Goal: Find specific page/section: Find specific page/section

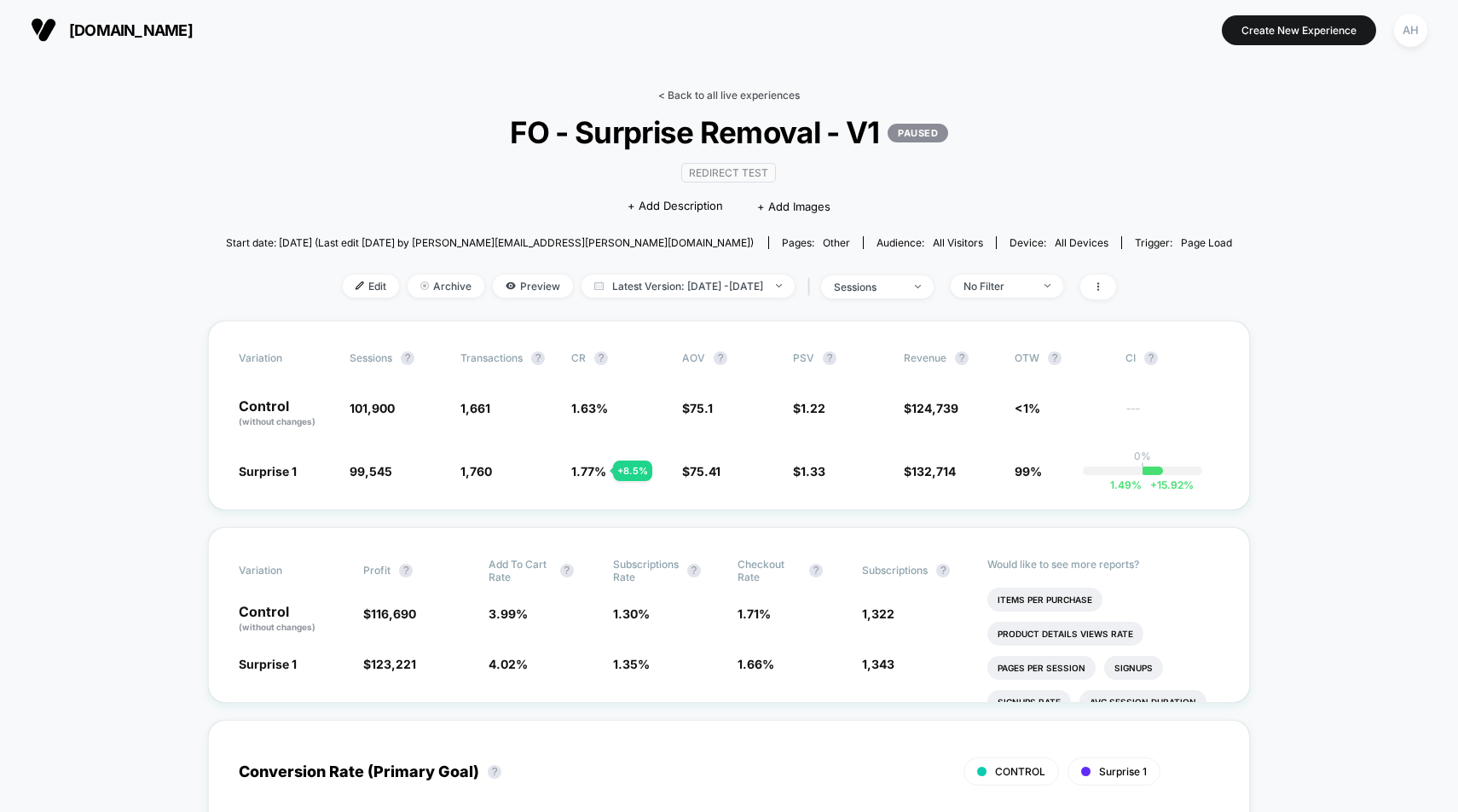
click at [750, 90] on link "< Back to all live experiences" at bounding box center [729, 95] width 141 height 12
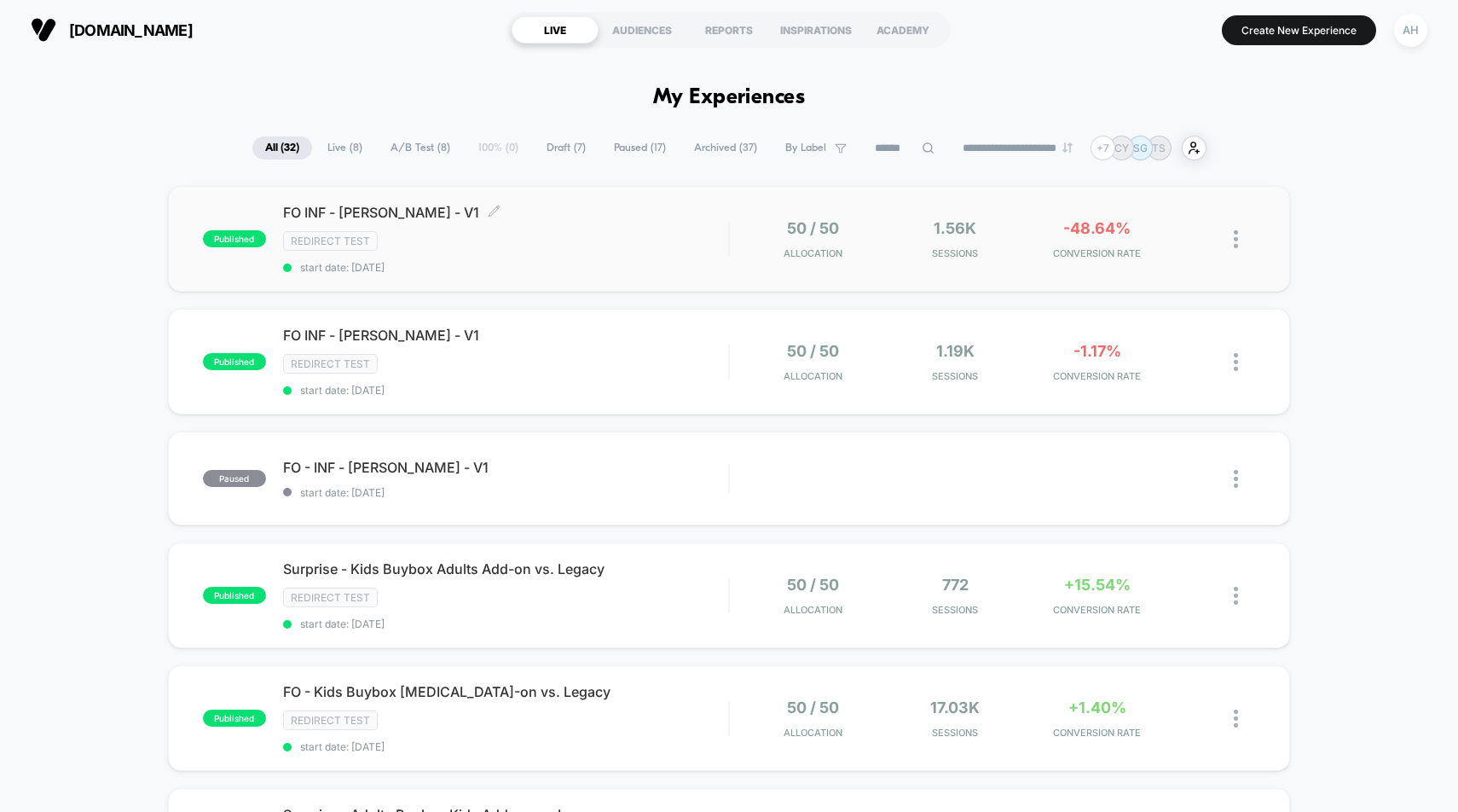
click at [667, 247] on div "Redirect Test" at bounding box center [505, 241] width 446 height 20
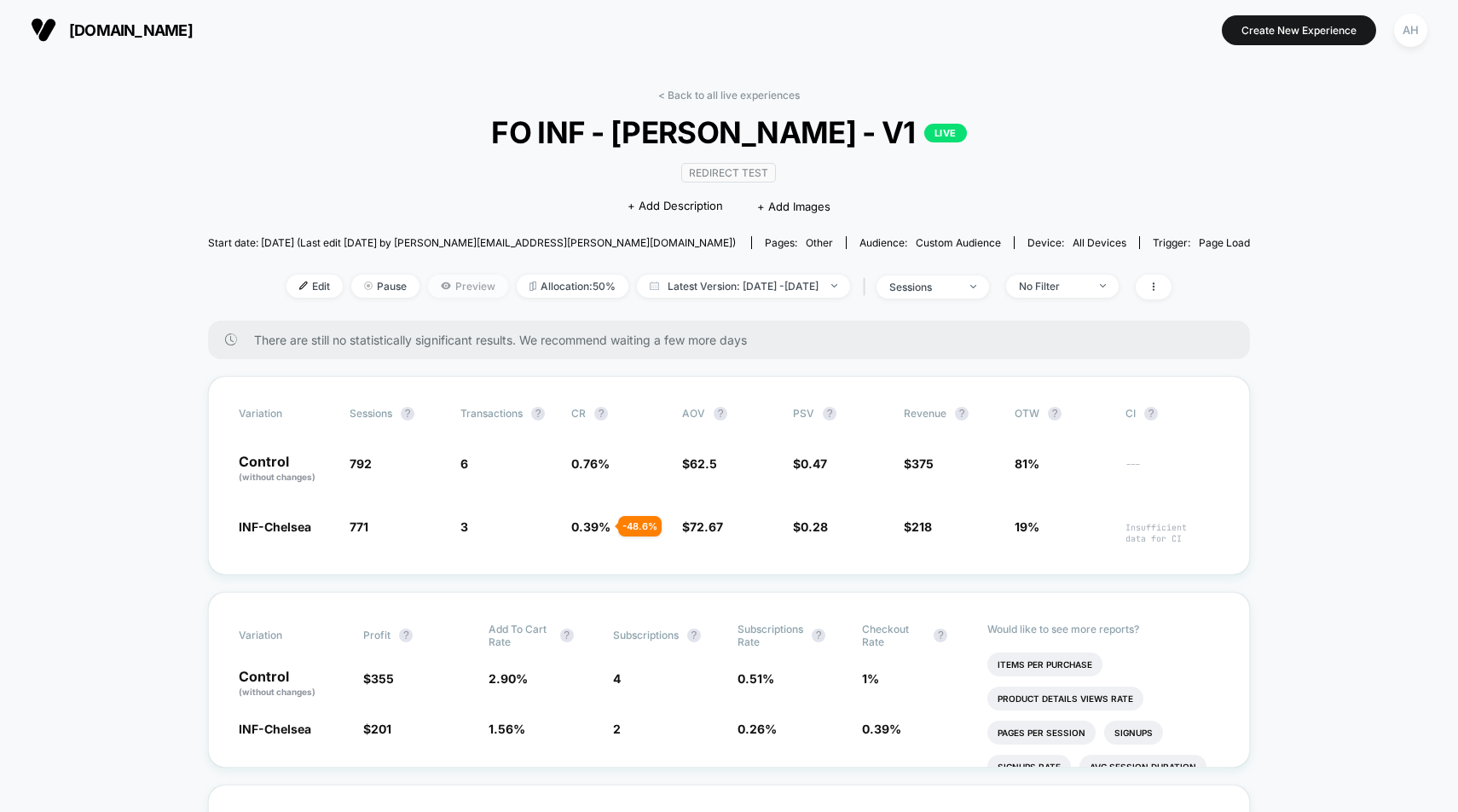
click at [432, 285] on span "Preview" at bounding box center [468, 286] width 80 height 23
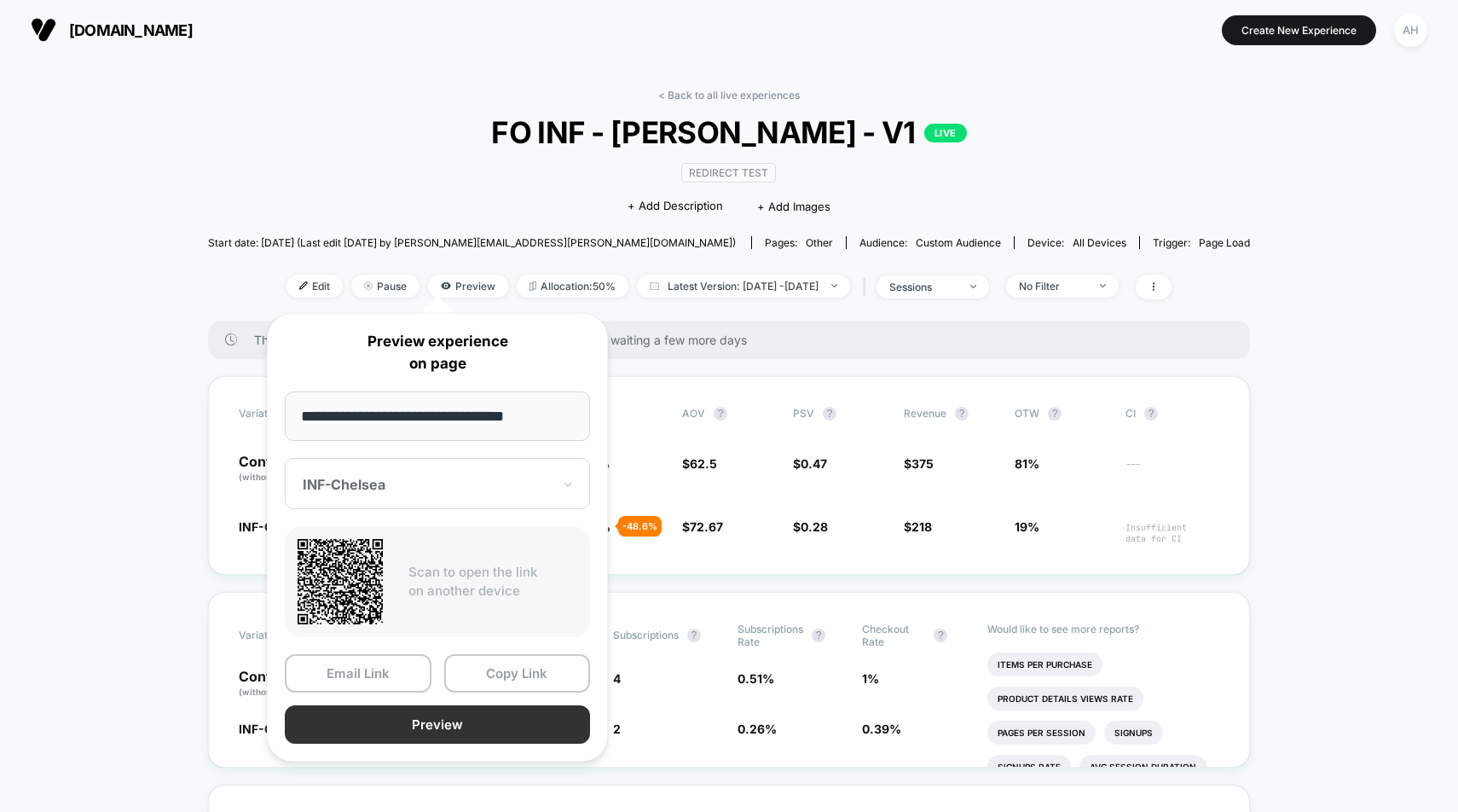
click at [415, 712] on button "Preview" at bounding box center [437, 724] width 305 height 38
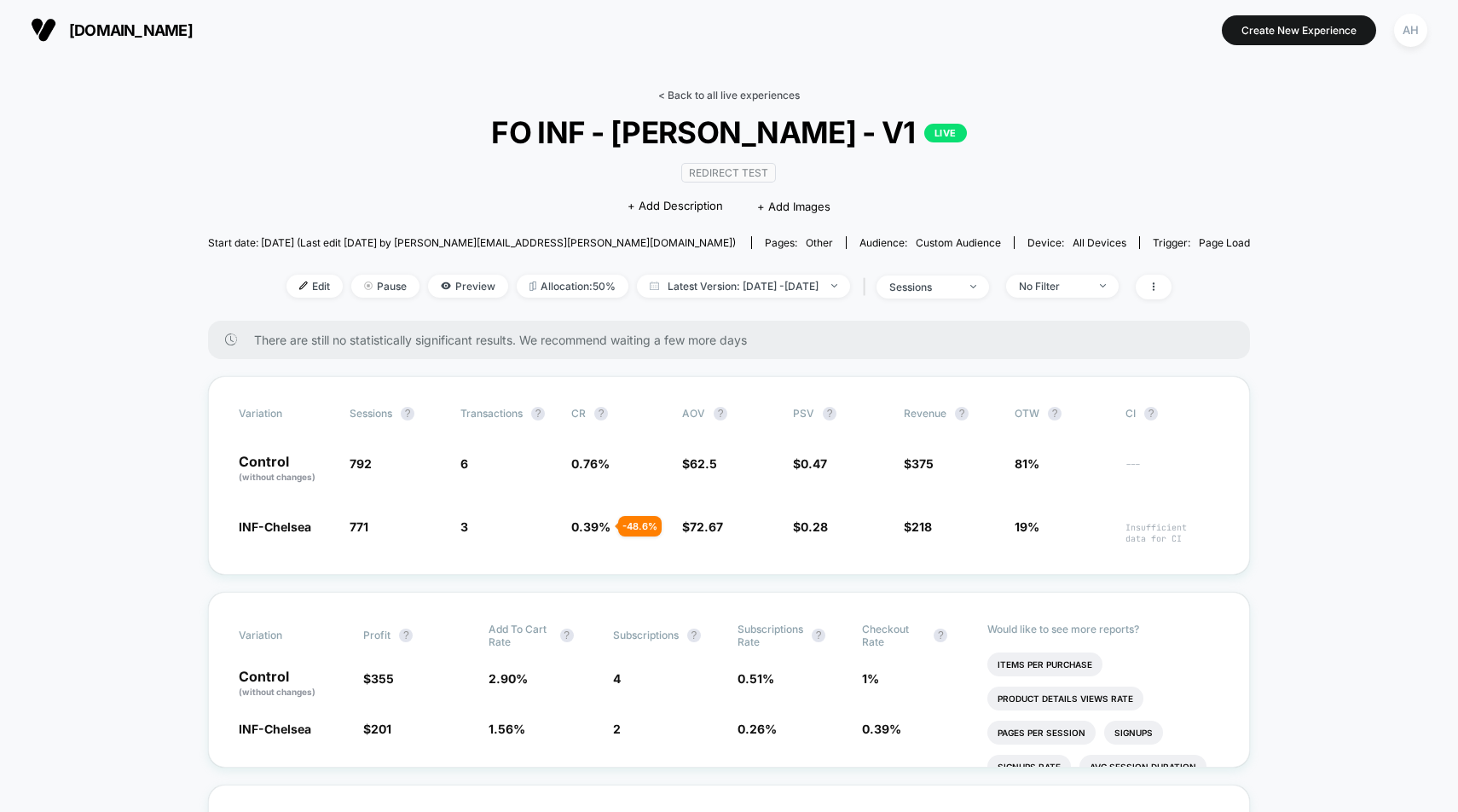
click at [764, 91] on link "< Back to all live experiences" at bounding box center [729, 95] width 141 height 12
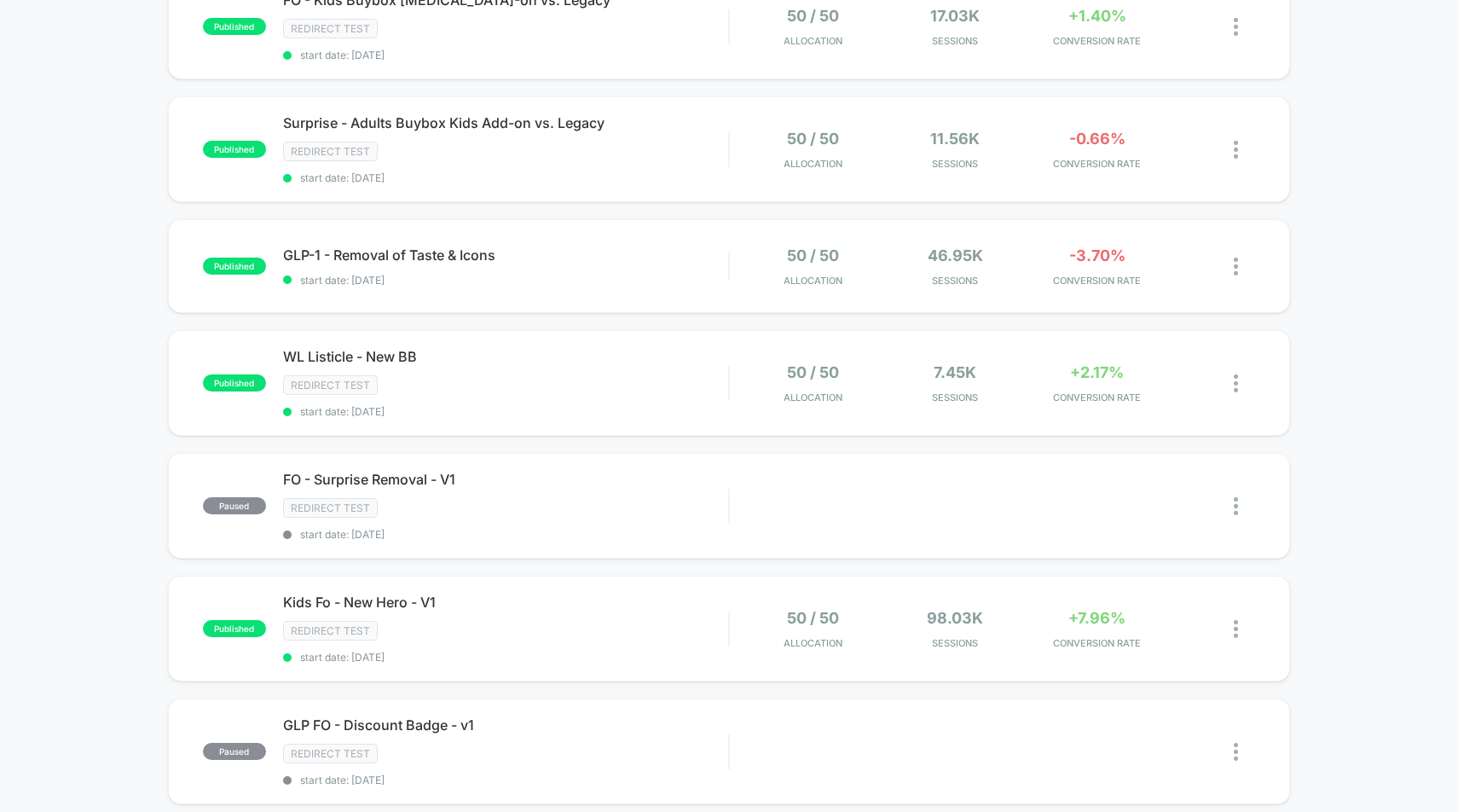
scroll to position [724, 0]
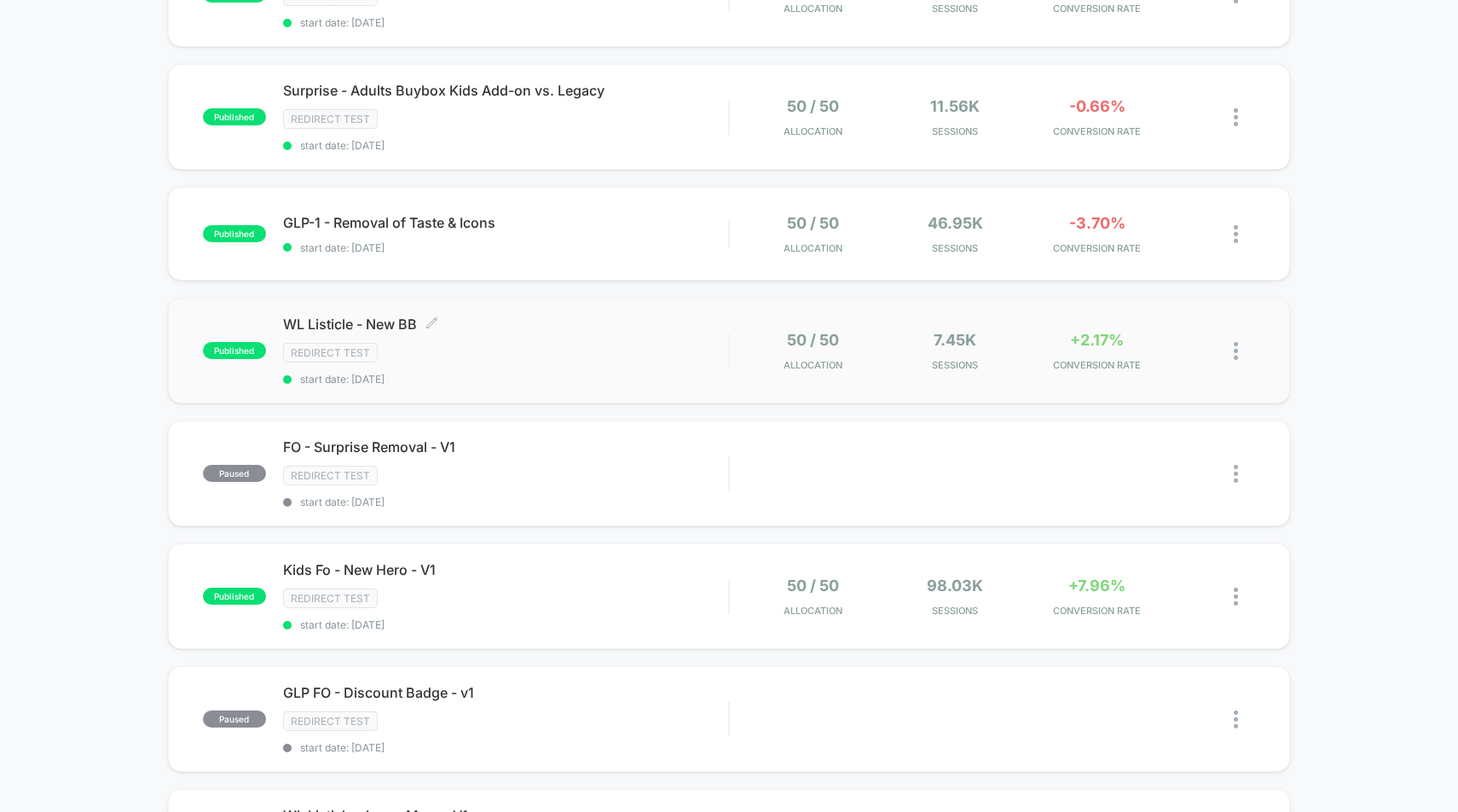
click at [577, 332] on div "WL Listicle - New BB Click to edit experience details Click to edit experience …" at bounding box center [505, 350] width 446 height 70
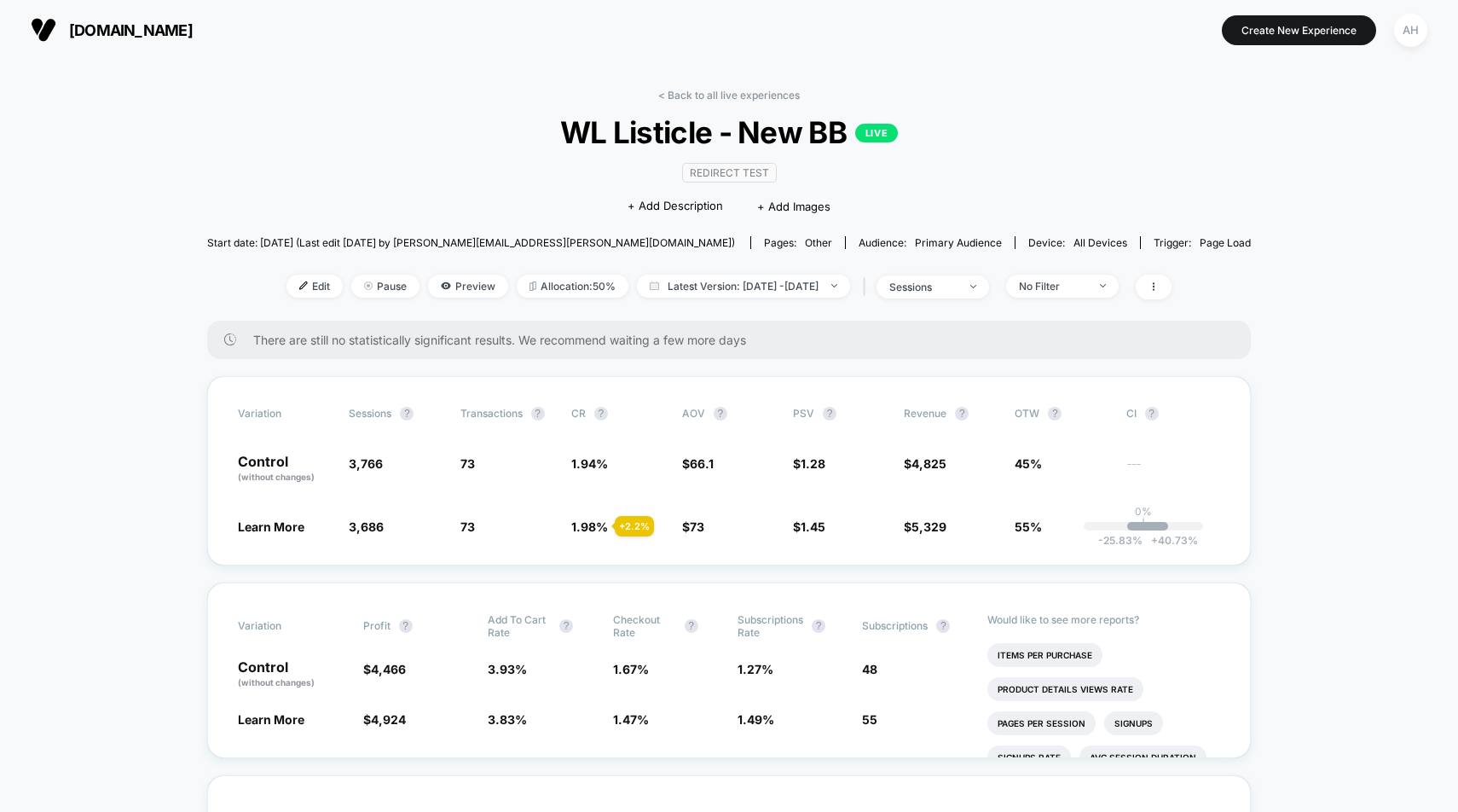
click at [1017, 31] on section "Create New Experience AH" at bounding box center [1203, 30] width 461 height 43
click at [707, 92] on link "< Back to all live experiences" at bounding box center [729, 95] width 141 height 12
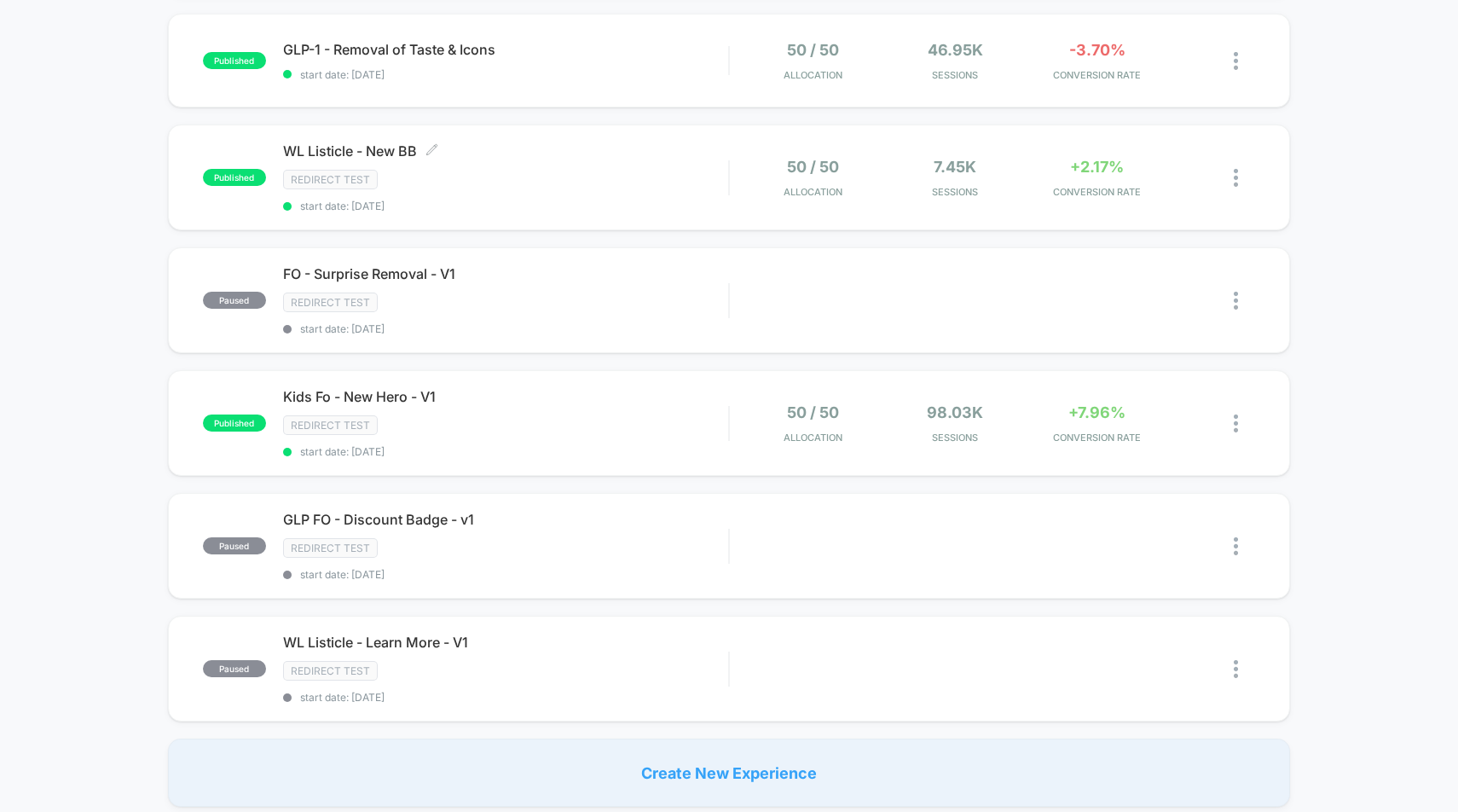
scroll to position [910, 0]
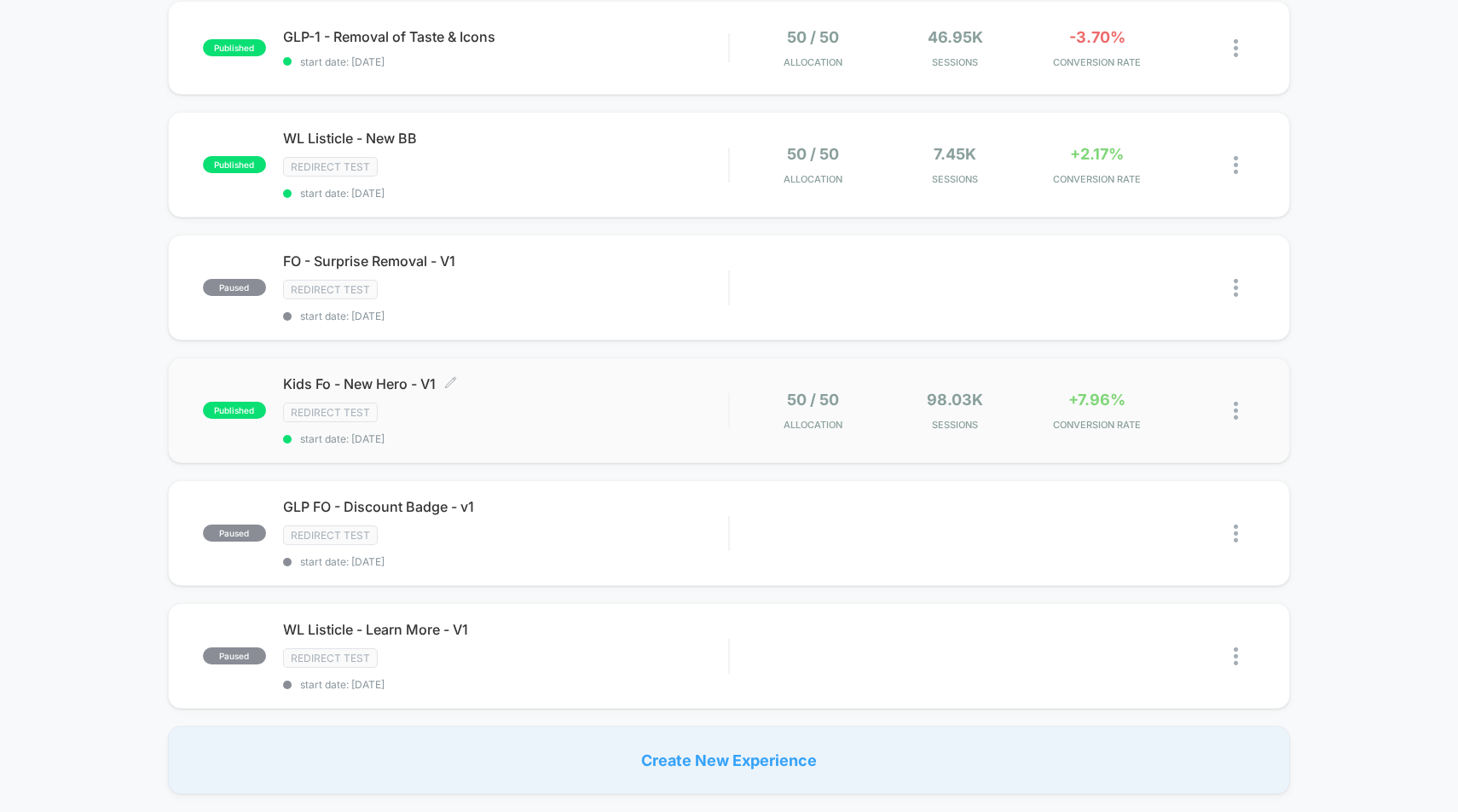
click at [674, 408] on div "Redirect Test" at bounding box center [505, 412] width 446 height 20
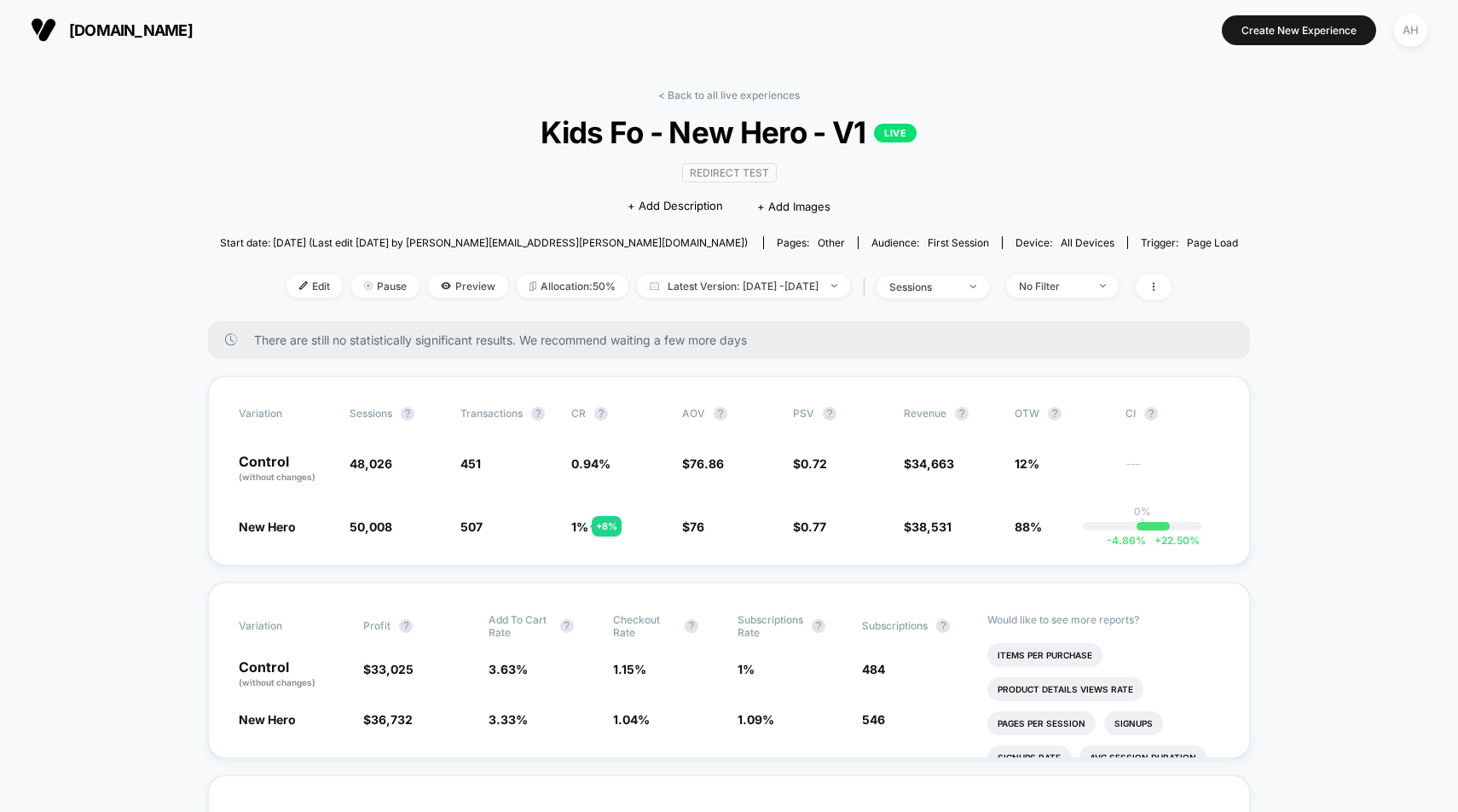
click at [775, 102] on div "< Back to all live experiences Kids Fo - New Hero - V1 LIVE Redirect Test Click…" at bounding box center [729, 205] width 1019 height 232
click at [743, 91] on link "< Back to all live experiences" at bounding box center [729, 95] width 141 height 12
